Goal: Information Seeking & Learning: Learn about a topic

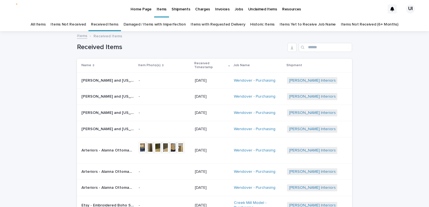
click at [7, 65] on div "Loading... Saving… Loading... Saving… Received Items Name Item Photo(s) Receive…" at bounding box center [214, 170] width 429 height 276
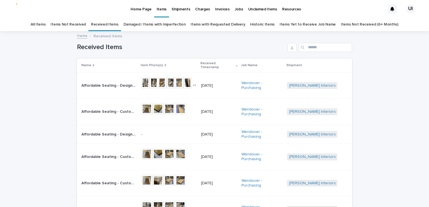
click at [85, 83] on p "Affordable Seating - Designer Series Square Table Base - Standard Ht SKU# ASF-T…" at bounding box center [109, 85] width 56 height 6
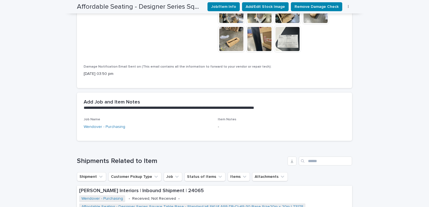
scroll to position [290, 0]
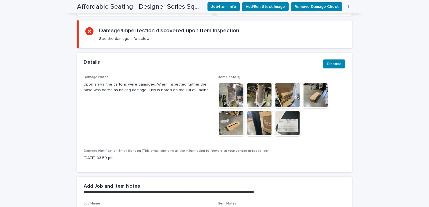
click at [259, 110] on img at bounding box center [259, 123] width 27 height 27
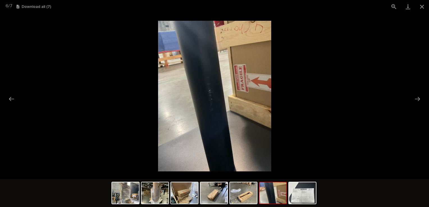
click at [274, 195] on img at bounding box center [272, 193] width 27 height 21
click at [308, 195] on img at bounding box center [302, 193] width 27 height 21
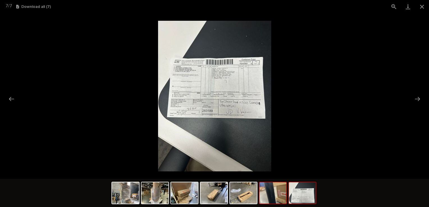
click at [261, 202] on img at bounding box center [272, 193] width 27 height 21
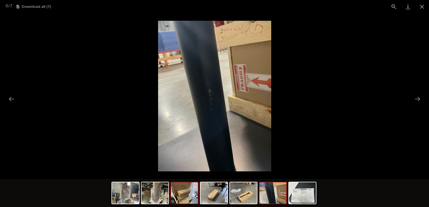
click at [174, 202] on img at bounding box center [184, 193] width 27 height 21
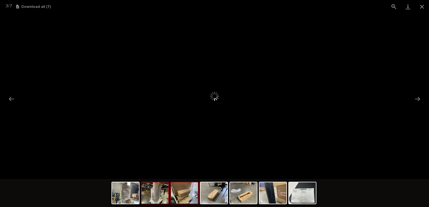
click at [152, 201] on img at bounding box center [155, 193] width 27 height 21
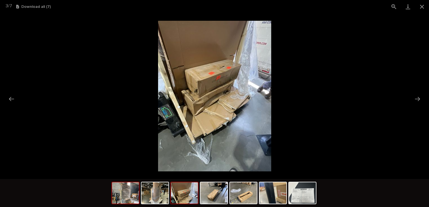
click at [115, 197] on img at bounding box center [125, 193] width 27 height 21
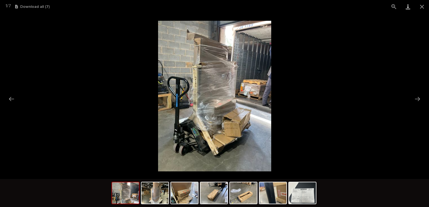
drag, startPoint x: 422, startPoint y: 5, endPoint x: 410, endPoint y: 11, distance: 13.3
click at [422, 5] on button "Close gallery" at bounding box center [422, 6] width 14 height 13
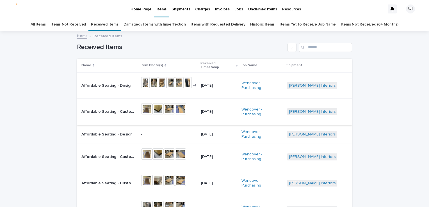
scroll to position [28, 0]
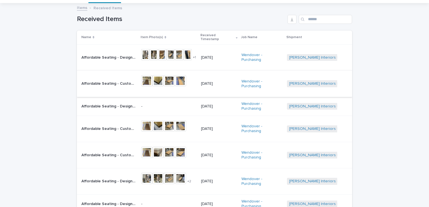
click at [148, 75] on img at bounding box center [146, 80] width 11 height 11
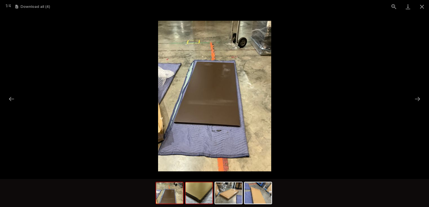
click at [205, 197] on img at bounding box center [199, 193] width 27 height 21
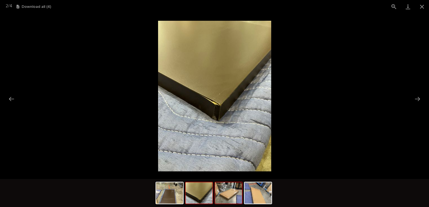
click at [224, 195] on img at bounding box center [228, 193] width 27 height 21
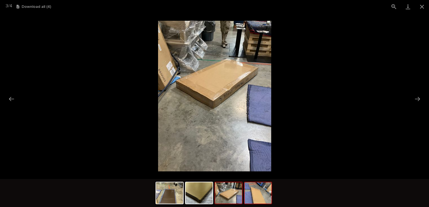
click at [259, 204] on img at bounding box center [258, 193] width 27 height 21
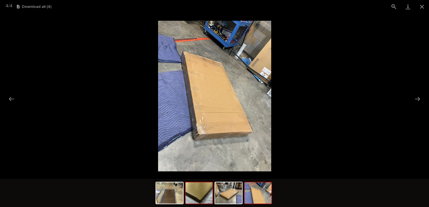
click at [198, 201] on img at bounding box center [199, 193] width 27 height 21
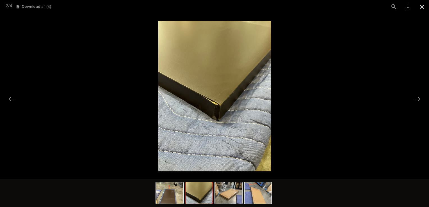
click at [425, 5] on button "Close gallery" at bounding box center [422, 6] width 14 height 13
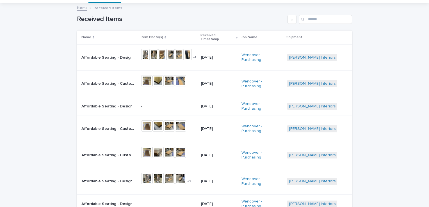
click at [95, 126] on p "Affordable Seating - Custom Laminate Table Top with Self Edge SKU# ASF-LSE Tabl…" at bounding box center [109, 129] width 56 height 6
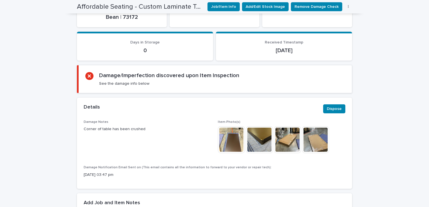
scroll to position [309, 0]
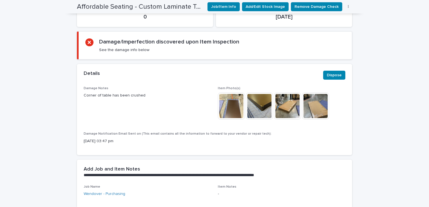
click at [264, 94] on img at bounding box center [259, 106] width 27 height 27
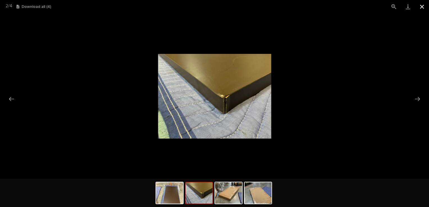
click at [422, 6] on button "Close gallery" at bounding box center [422, 6] width 14 height 13
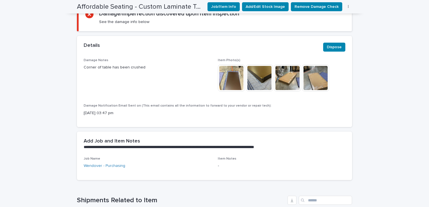
scroll to position [337, 0]
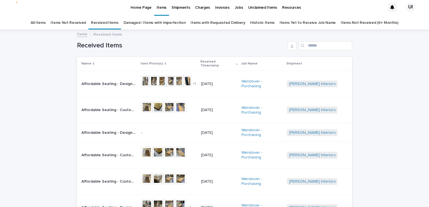
scroll to position [18, 0]
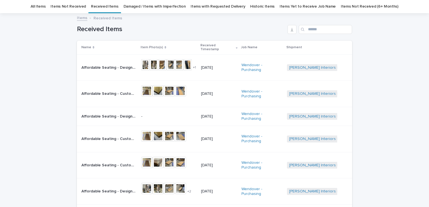
click at [101, 136] on p "Affordable Seating - Custom Laminate Table Top with Self Edge SKU# ASF-LSE Tabl…" at bounding box center [109, 139] width 56 height 6
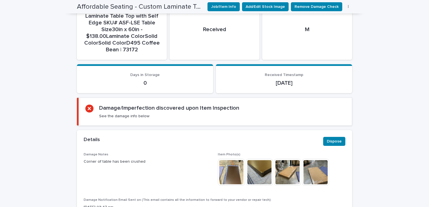
scroll to position [271, 0]
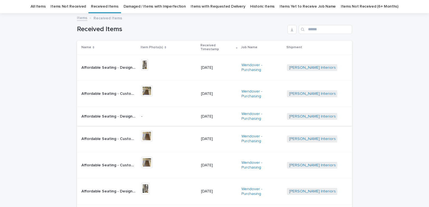
scroll to position [74, 0]
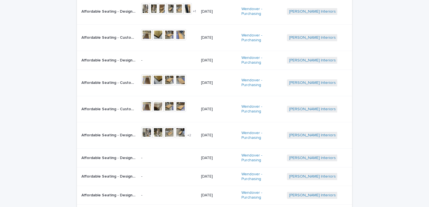
click at [112, 96] on td "Affordable Seating - Custom Laminate Table Top with Self Edge SKU# ASF-LSE Tabl…" at bounding box center [108, 109] width 62 height 26
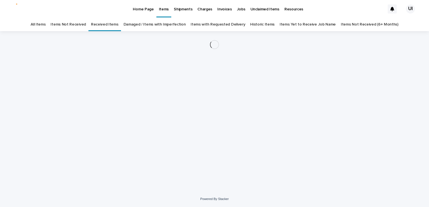
click at [110, 101] on div "Loading... Saving… Loading... Saving…" at bounding box center [214, 104] width 281 height 146
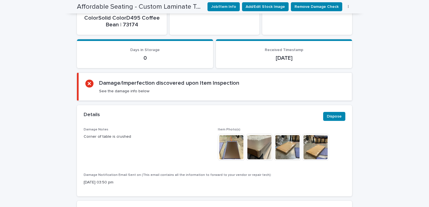
scroll to position [366, 0]
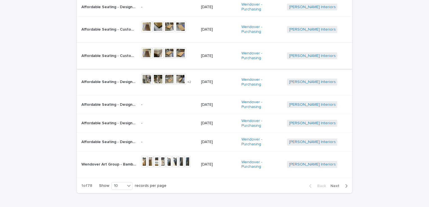
scroll to position [130, 0]
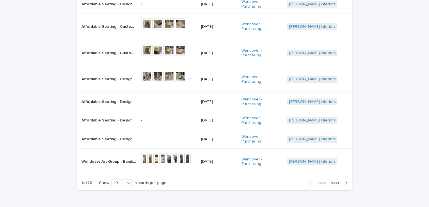
click at [103, 158] on p "Wendover Art Group - Bamboo Predecessor SKU WMET0178 27*41 | 74102" at bounding box center [109, 161] width 56 height 6
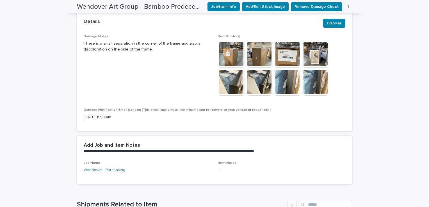
scroll to position [291, 0]
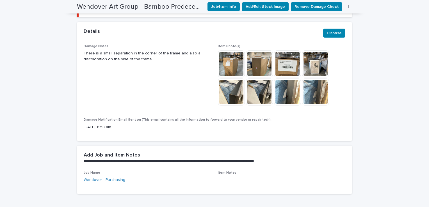
click at [311, 60] on img at bounding box center [315, 64] width 27 height 27
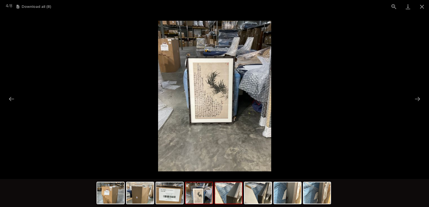
click at [226, 198] on img at bounding box center [228, 193] width 27 height 21
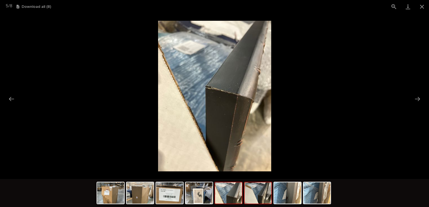
click at [258, 195] on img at bounding box center [258, 193] width 27 height 21
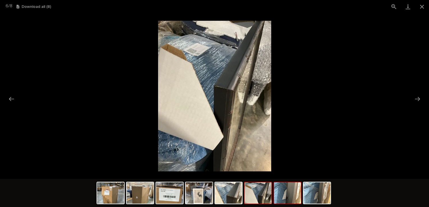
click at [292, 190] on img at bounding box center [287, 193] width 27 height 21
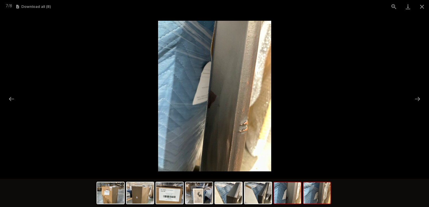
click at [322, 192] on img at bounding box center [317, 193] width 27 height 21
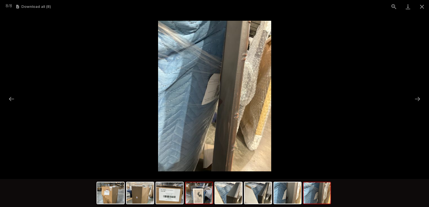
click at [193, 194] on img at bounding box center [199, 193] width 27 height 21
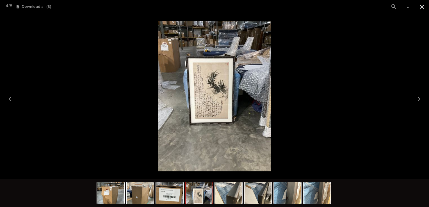
click at [419, 6] on button "Close gallery" at bounding box center [422, 6] width 14 height 13
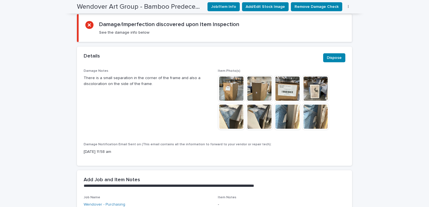
scroll to position [263, 0]
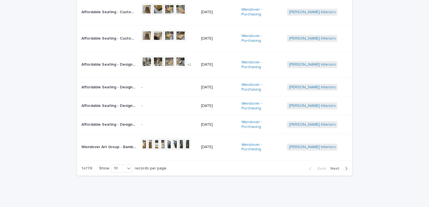
scroll to position [147, 0]
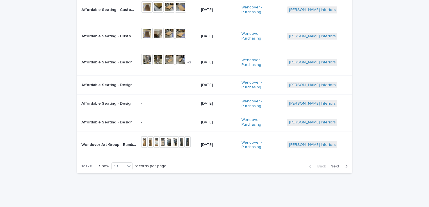
click at [332, 160] on div "Back Next" at bounding box center [328, 167] width 47 height 14
click at [331, 165] on span "Next" at bounding box center [337, 167] width 12 height 4
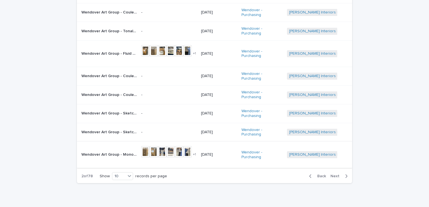
scroll to position [79, 0]
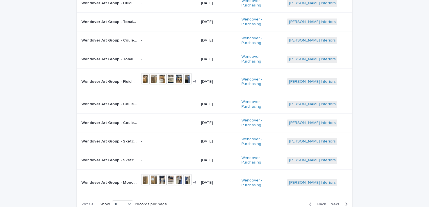
click at [124, 77] on div "Wendover Art Group - Fluid Breeze 2 SKU WNT2429 | 74107 Wendover Art Group - Fl…" at bounding box center [108, 81] width 55 height 9
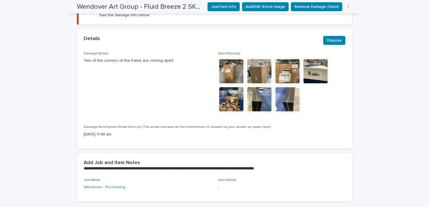
scroll to position [258, 0]
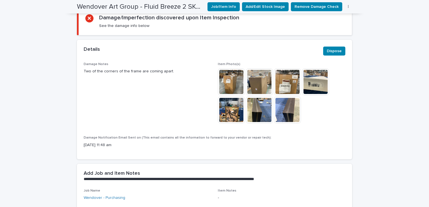
click at [258, 108] on img at bounding box center [259, 110] width 27 height 27
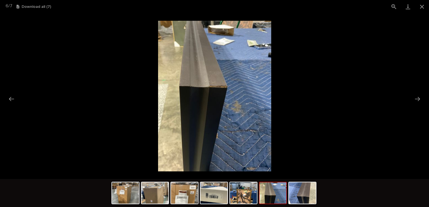
click at [268, 191] on img at bounding box center [272, 193] width 27 height 21
click at [303, 198] on img at bounding box center [302, 193] width 27 height 21
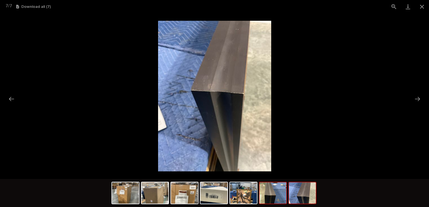
click at [271, 200] on img at bounding box center [272, 193] width 27 height 21
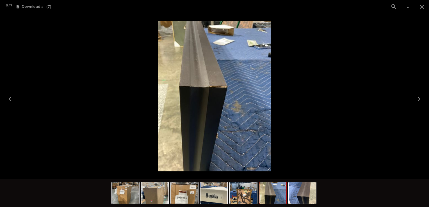
drag, startPoint x: 422, startPoint y: 7, endPoint x: 400, endPoint y: 22, distance: 26.5
click at [421, 8] on button "Close gallery" at bounding box center [422, 6] width 14 height 13
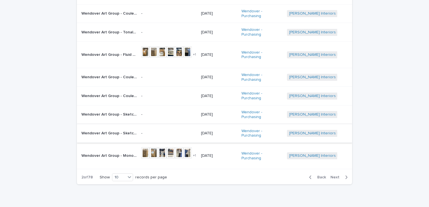
scroll to position [107, 0]
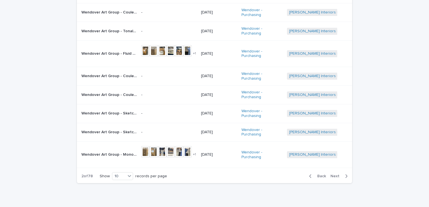
click at [97, 151] on p "Wendover Art Group - Monochrome Forest 1 SKU WNT2286 | 74108" at bounding box center [109, 154] width 56 height 6
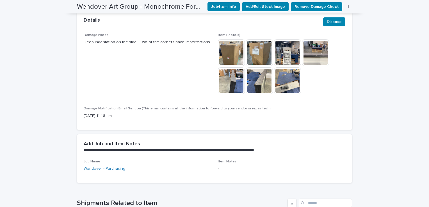
scroll to position [286, 0]
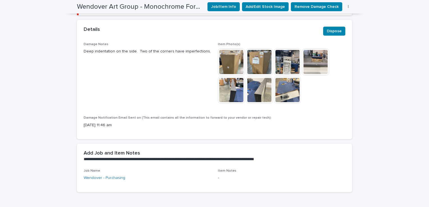
click at [285, 60] on img at bounding box center [287, 62] width 27 height 27
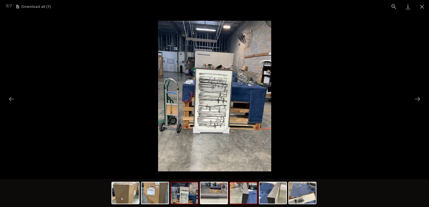
click at [252, 184] on img at bounding box center [243, 193] width 27 height 21
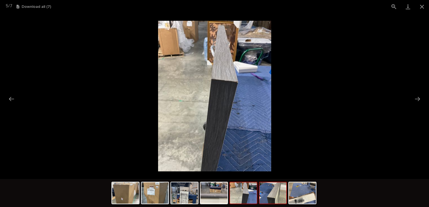
click at [266, 190] on img at bounding box center [272, 193] width 27 height 21
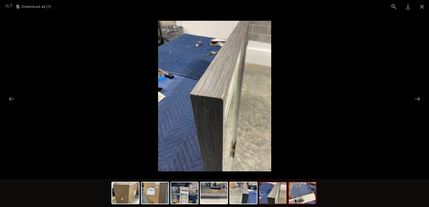
click at [306, 197] on img at bounding box center [302, 193] width 27 height 21
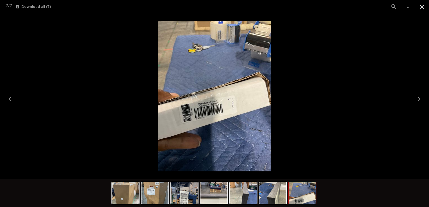
click at [424, 6] on button "Close gallery" at bounding box center [422, 6] width 14 height 13
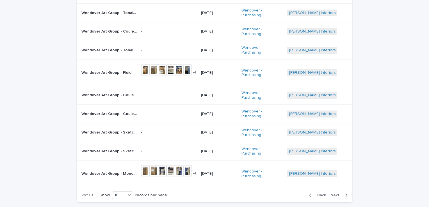
scroll to position [102, 0]
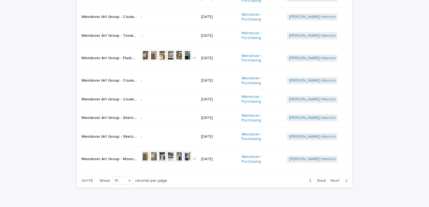
click at [333, 179] on span "Next" at bounding box center [337, 181] width 12 height 4
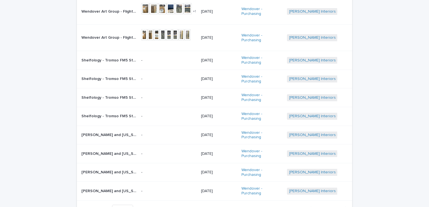
scroll to position [46, 0]
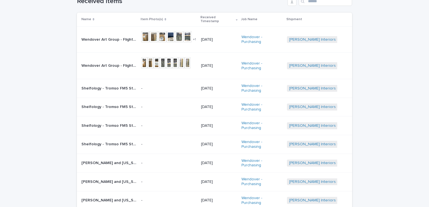
click at [99, 62] on p "Wendover Art Group - Flight of Passage 3 (Green)Sku WTFH1524 Medium Raw Canvas …" at bounding box center [109, 65] width 56 height 6
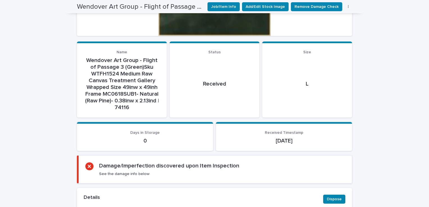
scroll to position [370, 0]
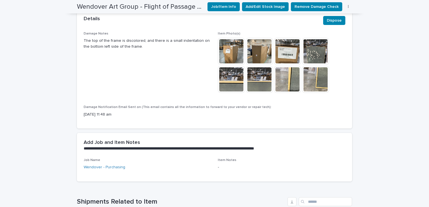
click at [288, 69] on img at bounding box center [287, 79] width 27 height 27
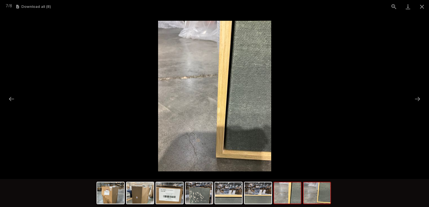
click at [314, 193] on img at bounding box center [317, 193] width 27 height 21
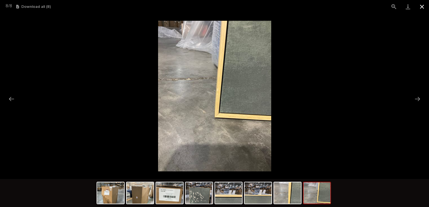
click at [420, 5] on button "Close gallery" at bounding box center [422, 6] width 14 height 13
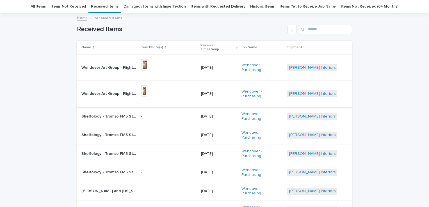
scroll to position [74, 0]
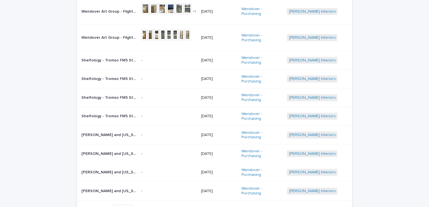
click at [102, 34] on p "Wendover Art Group - Flight of Passage 3 (Green)Sku WTFH1524 Medium Raw Canvas …" at bounding box center [109, 37] width 56 height 6
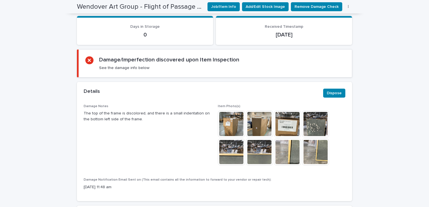
scroll to position [299, 0]
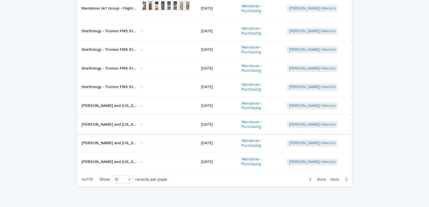
scroll to position [107, 0]
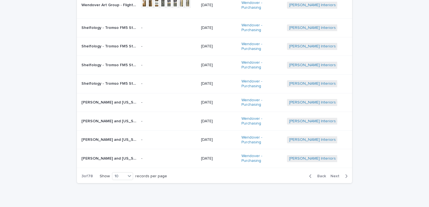
click at [335, 174] on span "Next" at bounding box center [337, 176] width 12 height 4
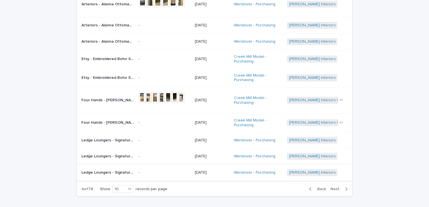
scroll to position [84, 0]
